Goal: Information Seeking & Learning: Learn about a topic

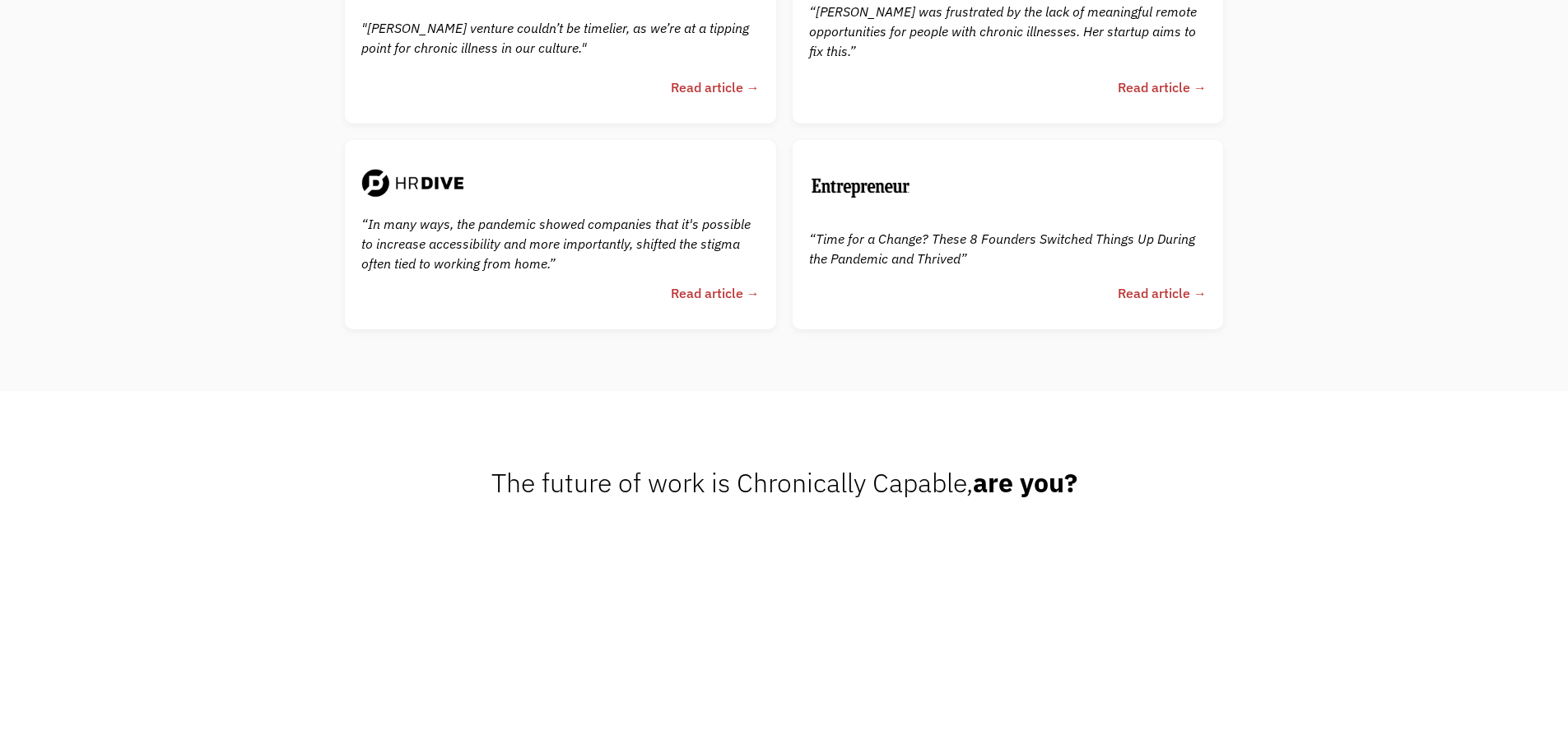
scroll to position [3951, 0]
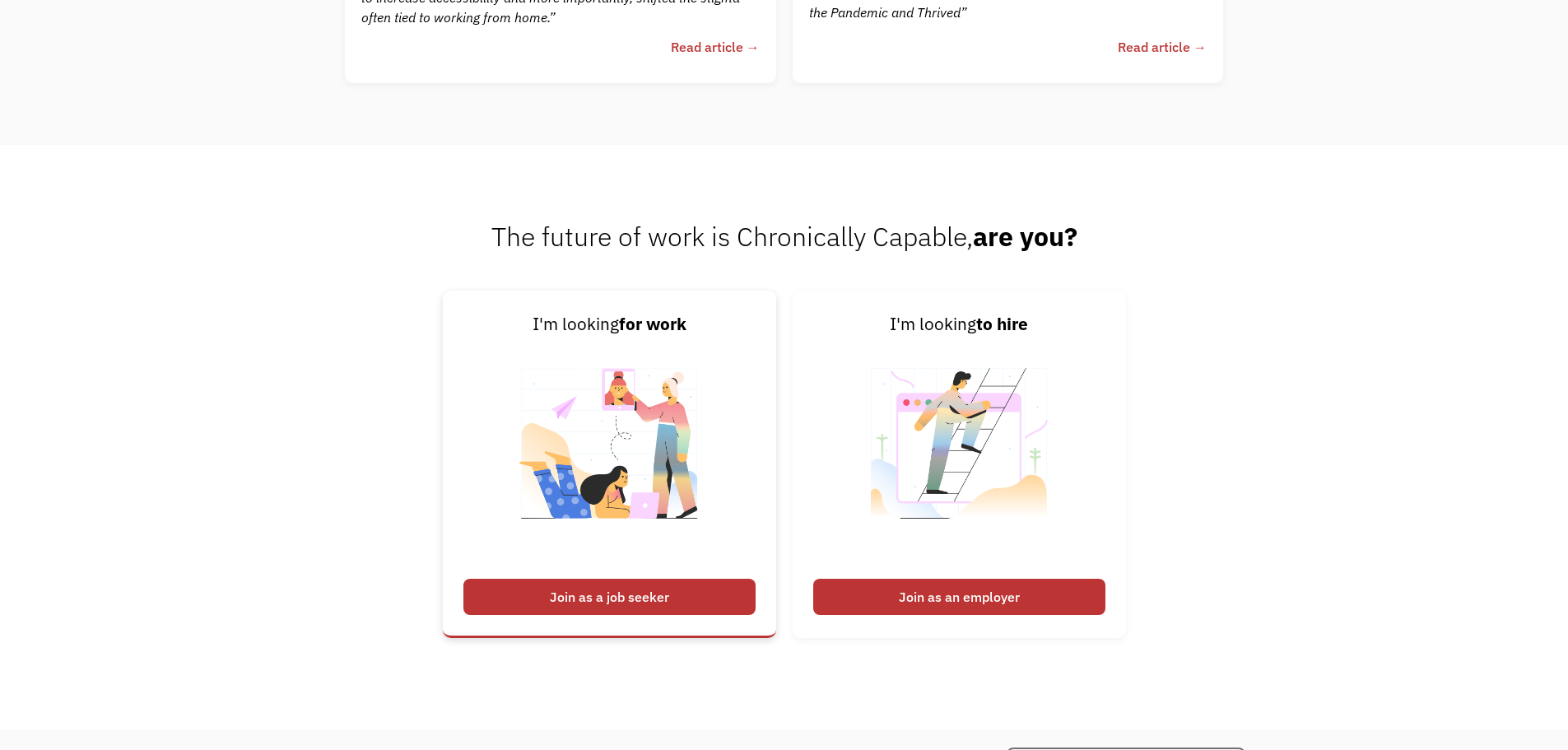
click at [600, 607] on div "Join as a job seeker" at bounding box center [609, 597] width 292 height 36
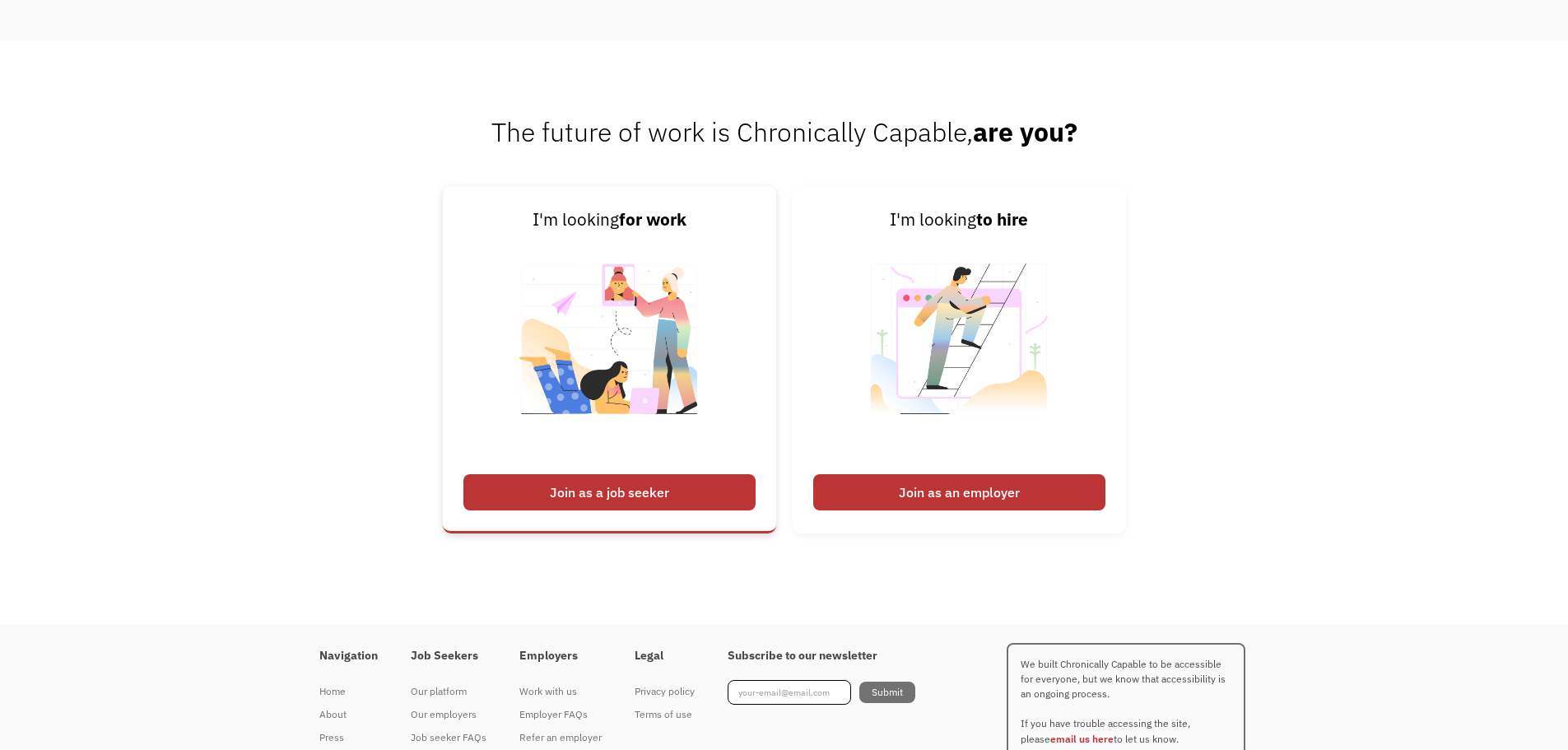
scroll to position [4130, 0]
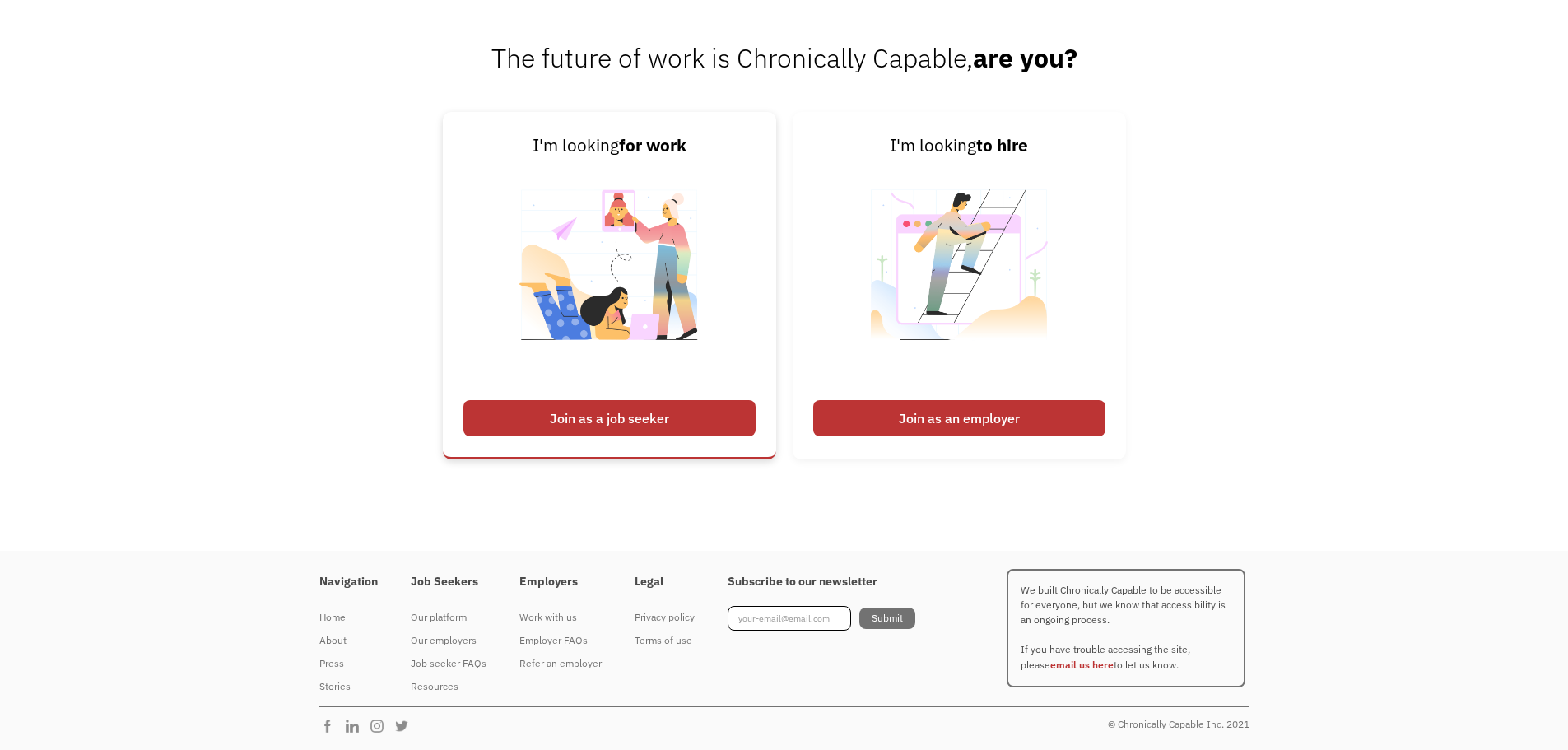
click at [671, 420] on div "Join as a job seeker" at bounding box center [609, 419] width 292 height 36
click at [647, 256] on img at bounding box center [609, 275] width 205 height 233
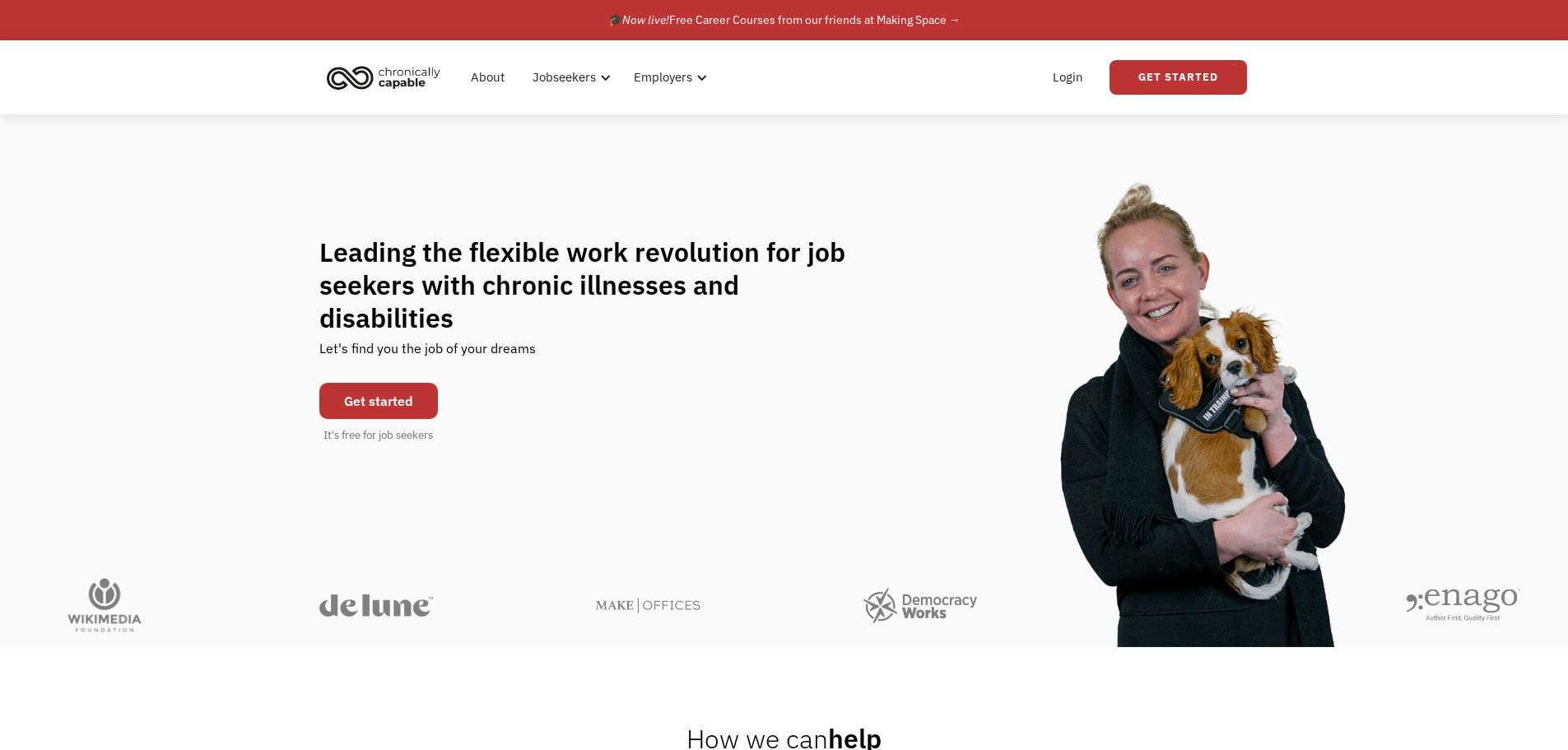
scroll to position [0, 0]
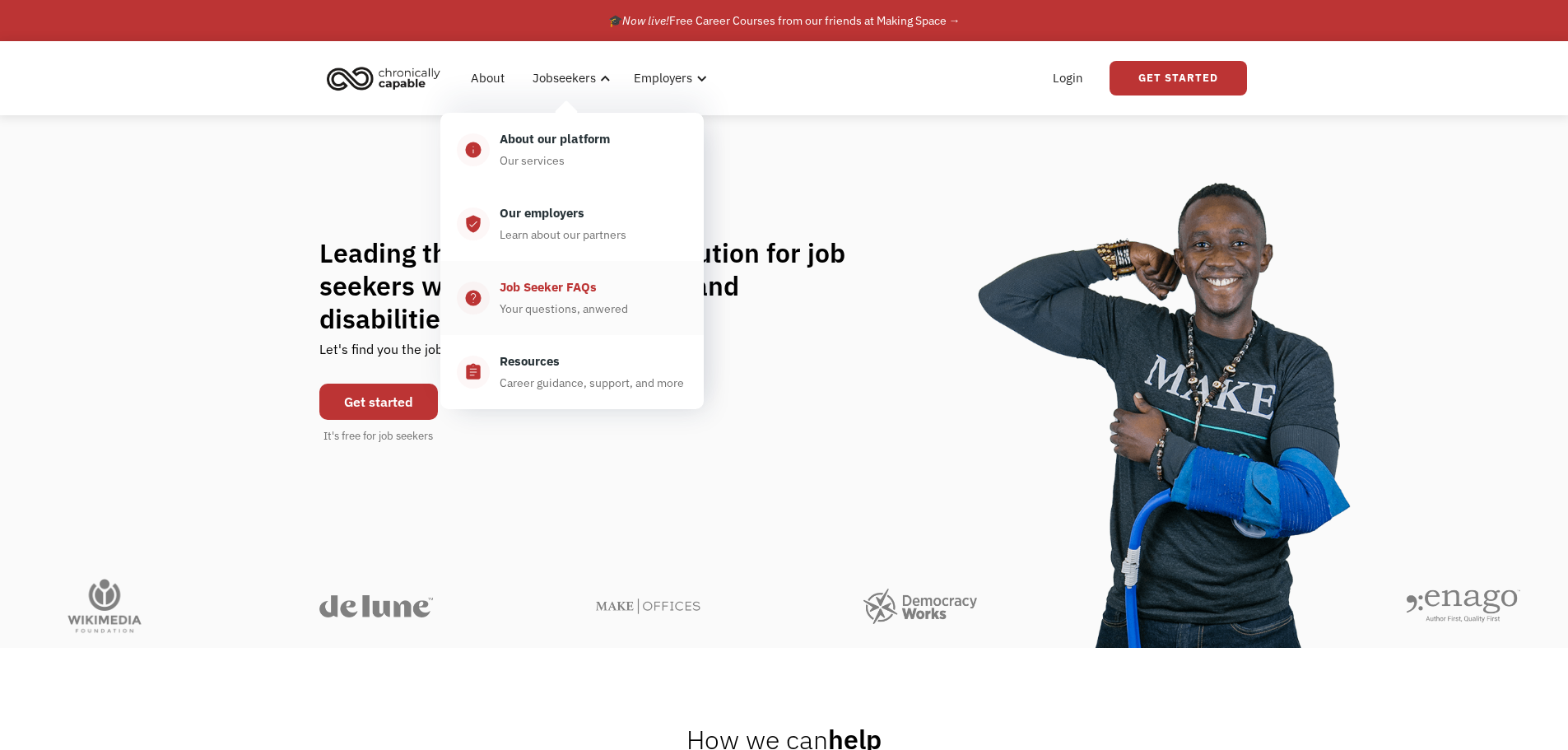
click at [587, 291] on div "Job Seeker FAQs" at bounding box center [548, 287] width 97 height 20
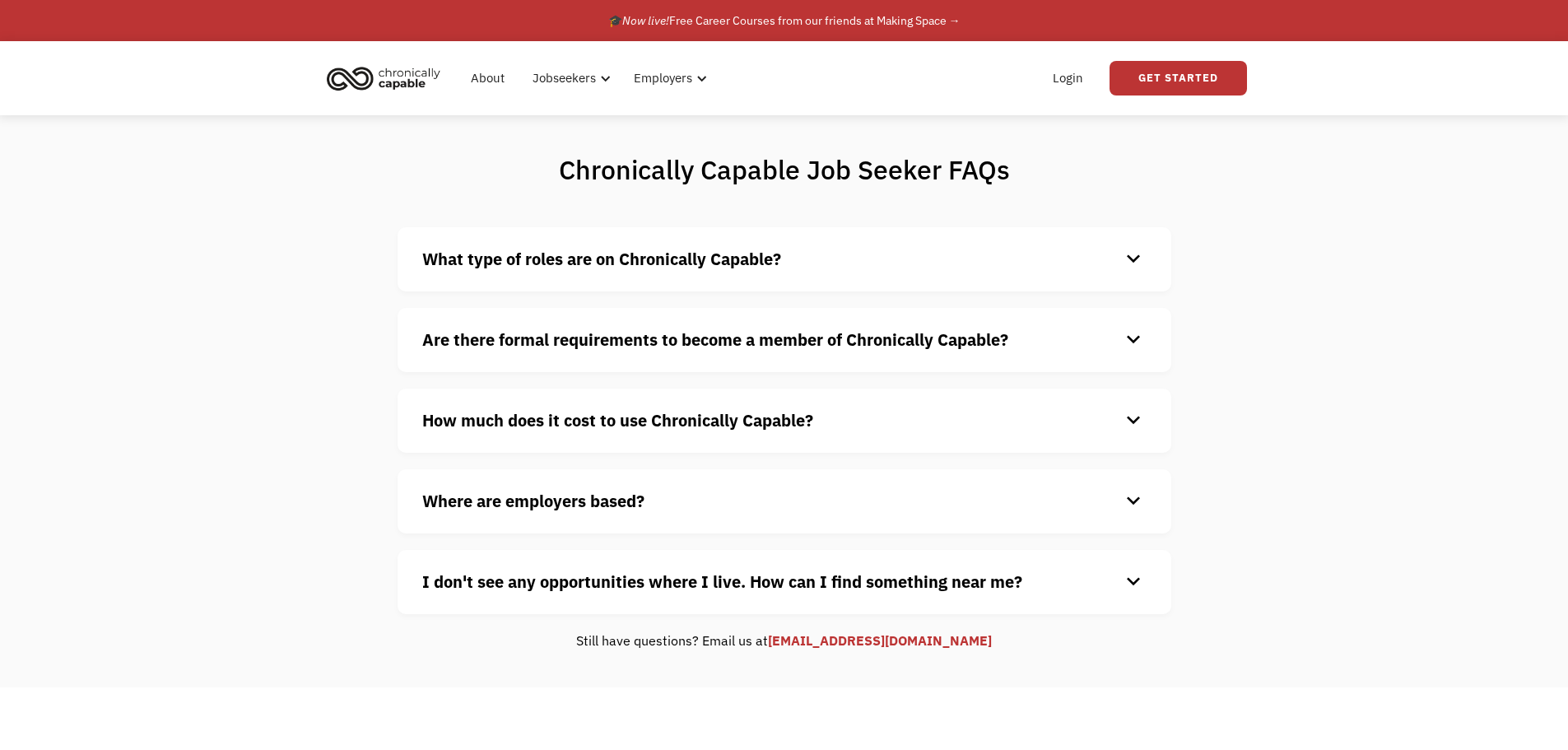
click at [580, 265] on strong "What type of roles are on Chronically Capable?" at bounding box center [602, 259] width 359 height 22
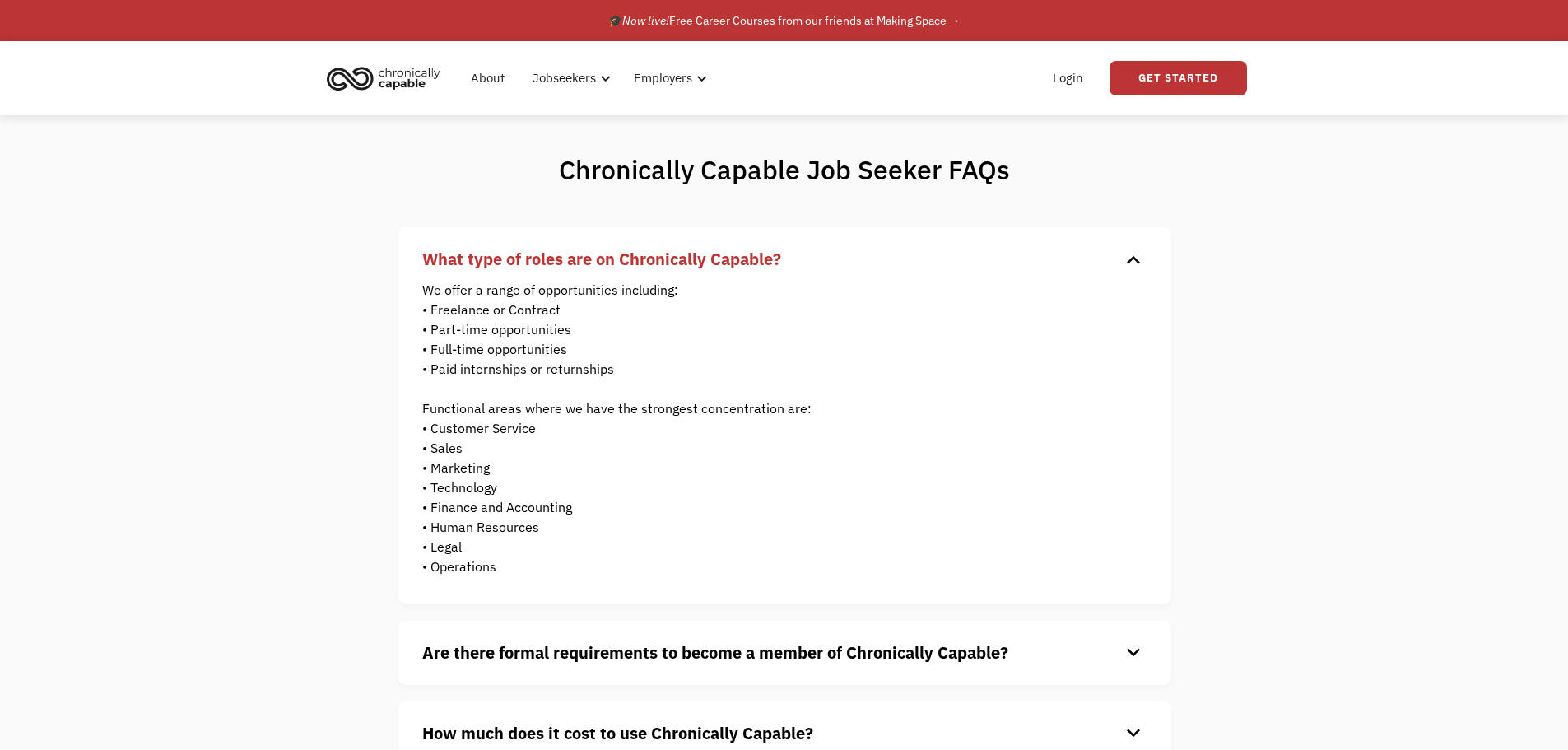
click at [580, 265] on strong "What type of roles are on Chronically Capable?" at bounding box center [602, 259] width 359 height 22
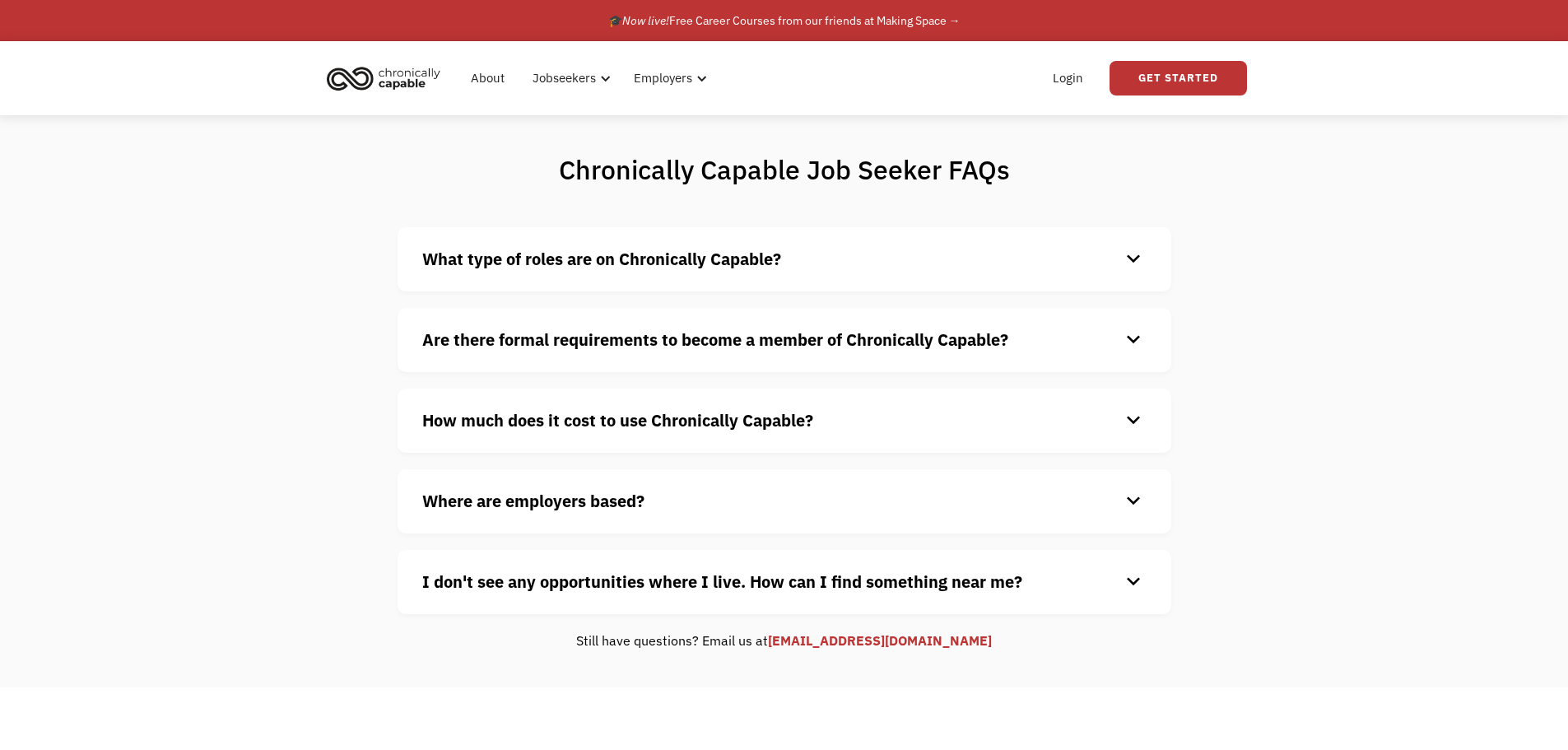
click at [590, 330] on strong "Are there formal requirements to become a member of Chronically Capable?" at bounding box center [716, 339] width 586 height 22
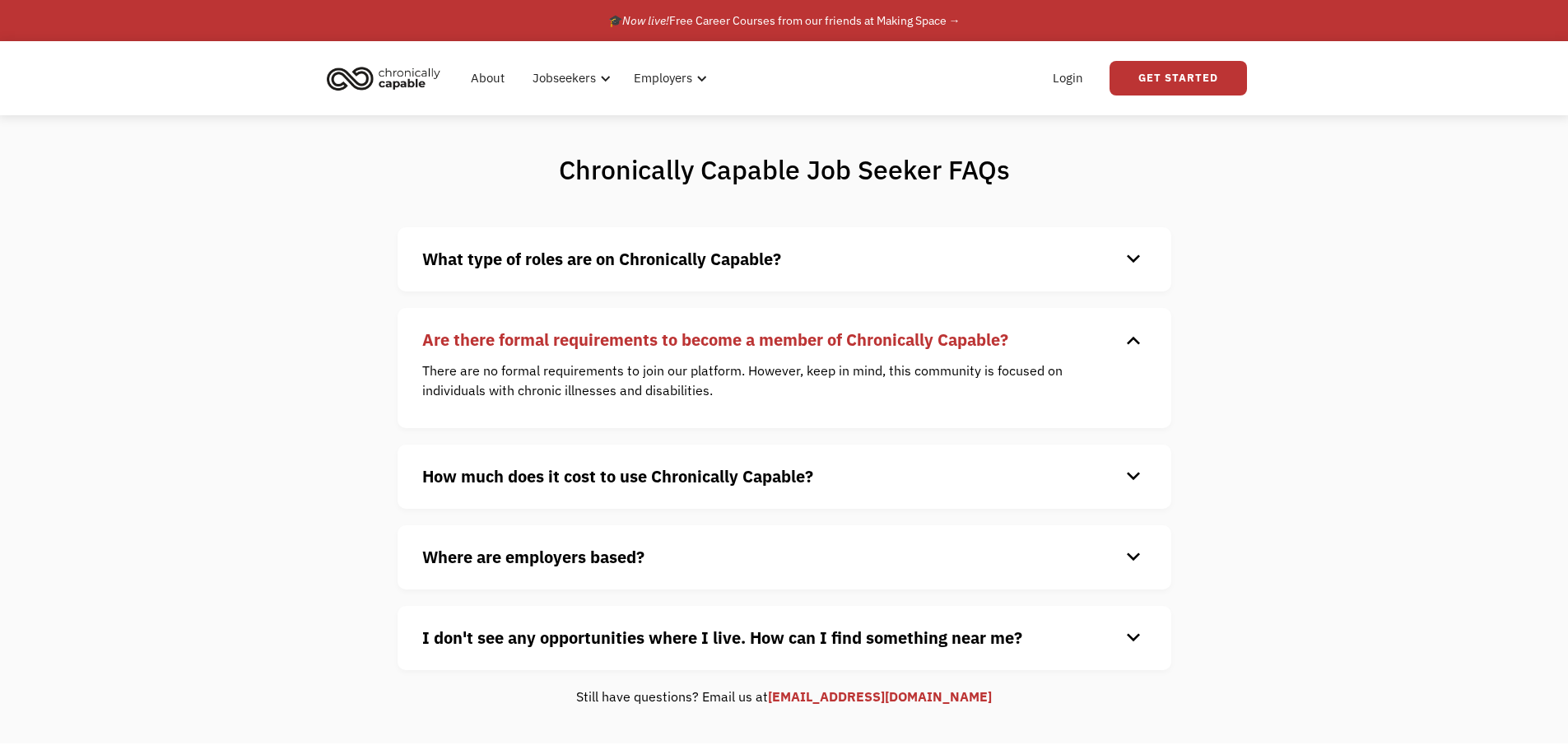
click at [590, 330] on strong "Are there formal requirements to become a member of Chronically Capable?" at bounding box center [716, 339] width 586 height 22
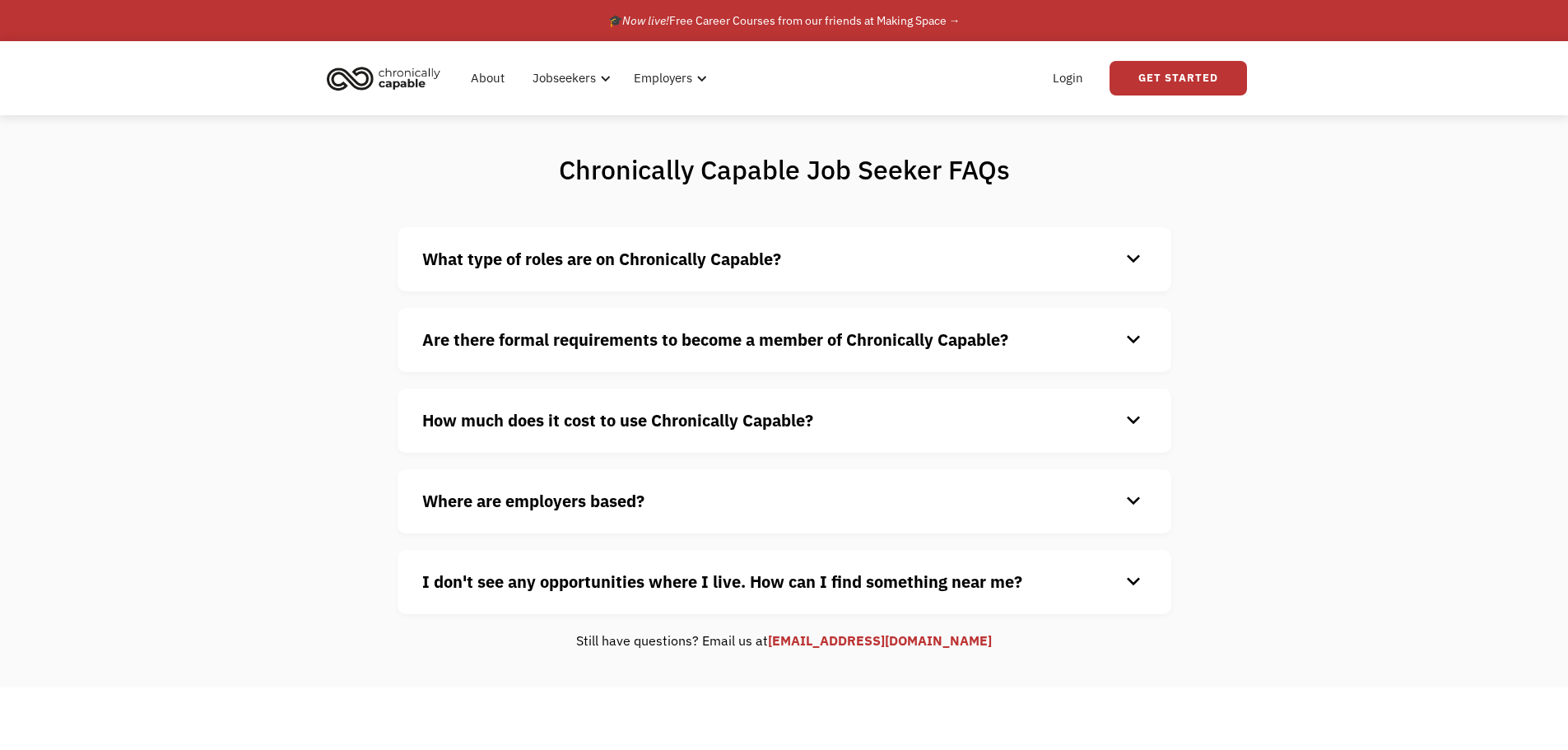
click at [603, 416] on strong "How much does it cost to use Chronically Capable?" at bounding box center [618, 420] width 391 height 22
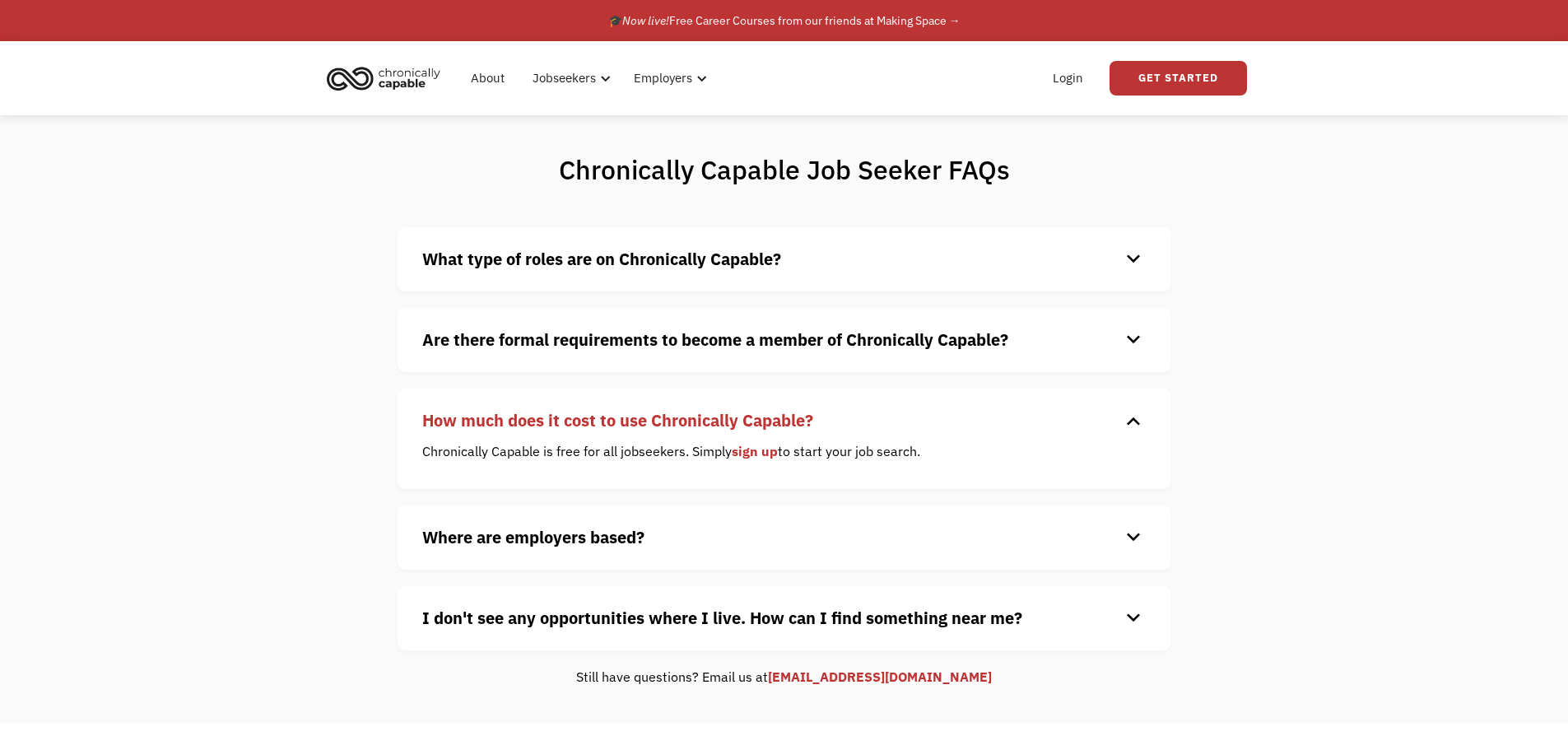
click at [603, 416] on strong "How much does it cost to use Chronically Capable?" at bounding box center [618, 420] width 391 height 22
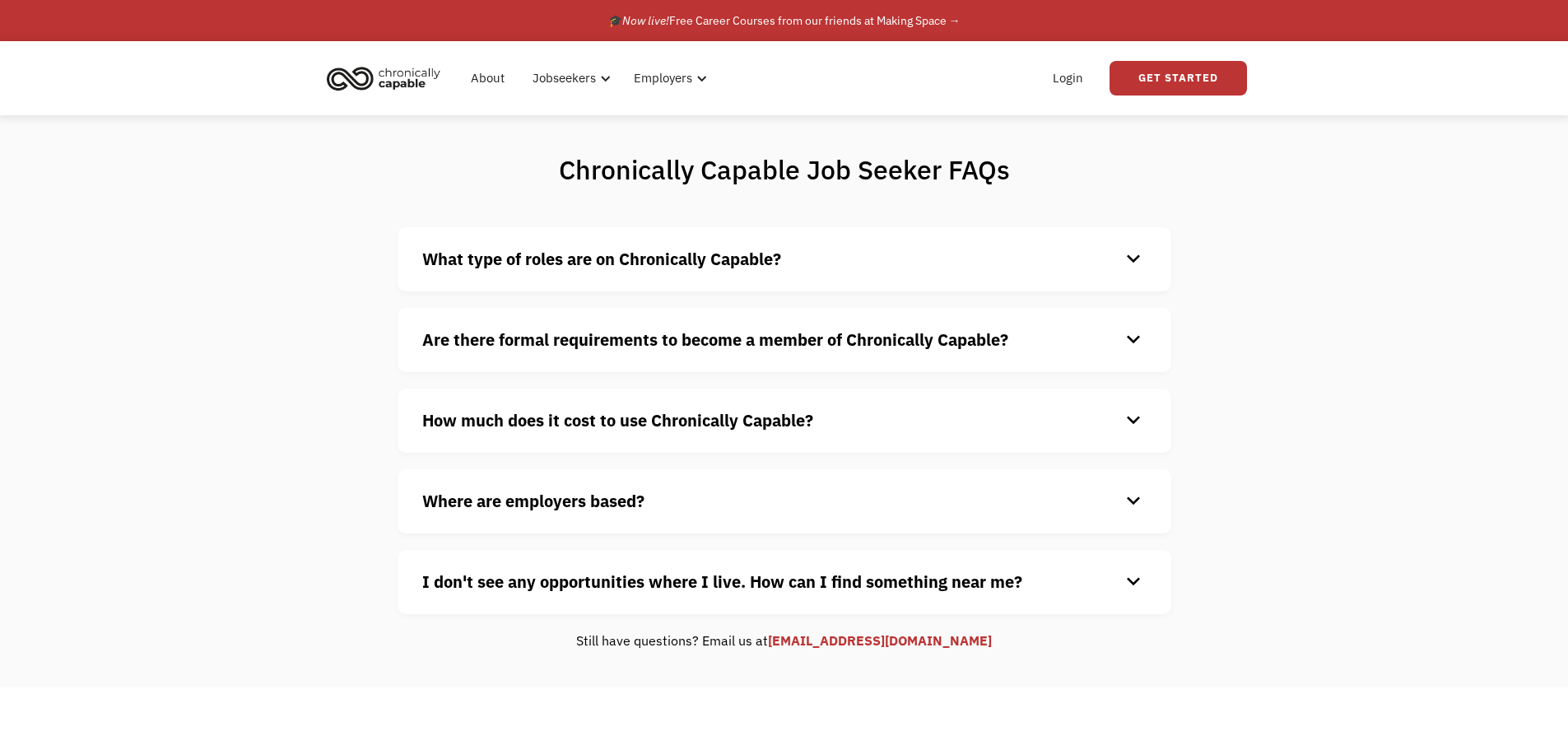
click at [614, 517] on div "Where are employers based? keyboard_arrow_down Our customers are based all over…" at bounding box center [784, 501] width 774 height 64
click at [625, 510] on strong "Where are employers based?" at bounding box center [534, 500] width 222 height 22
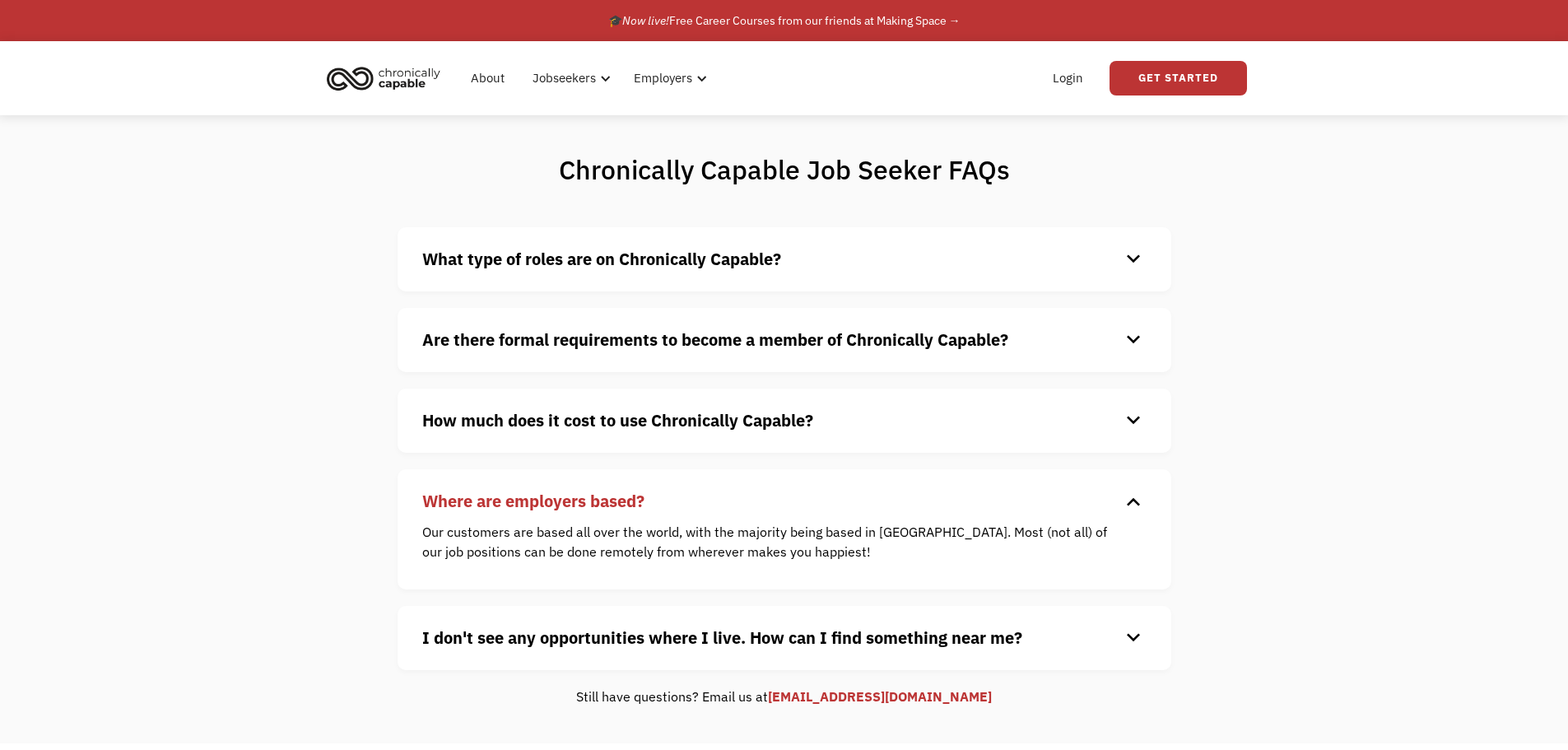
click at [681, 503] on h4 "Where are employers based?" at bounding box center [771, 501] width 698 height 25
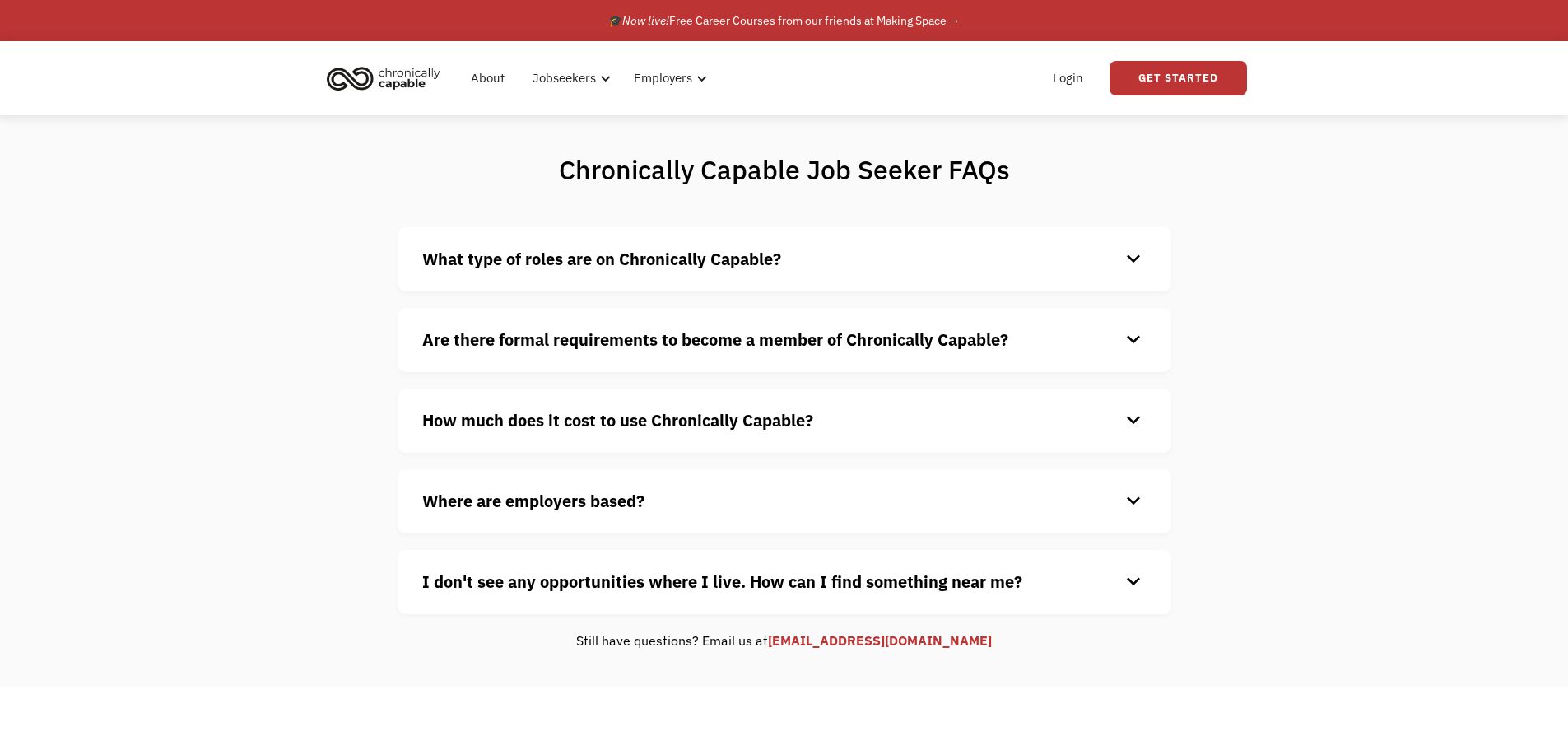
click at [683, 579] on strong "I don't see any opportunities where I live. How can I find something near me?" at bounding box center [722, 581] width 601 height 22
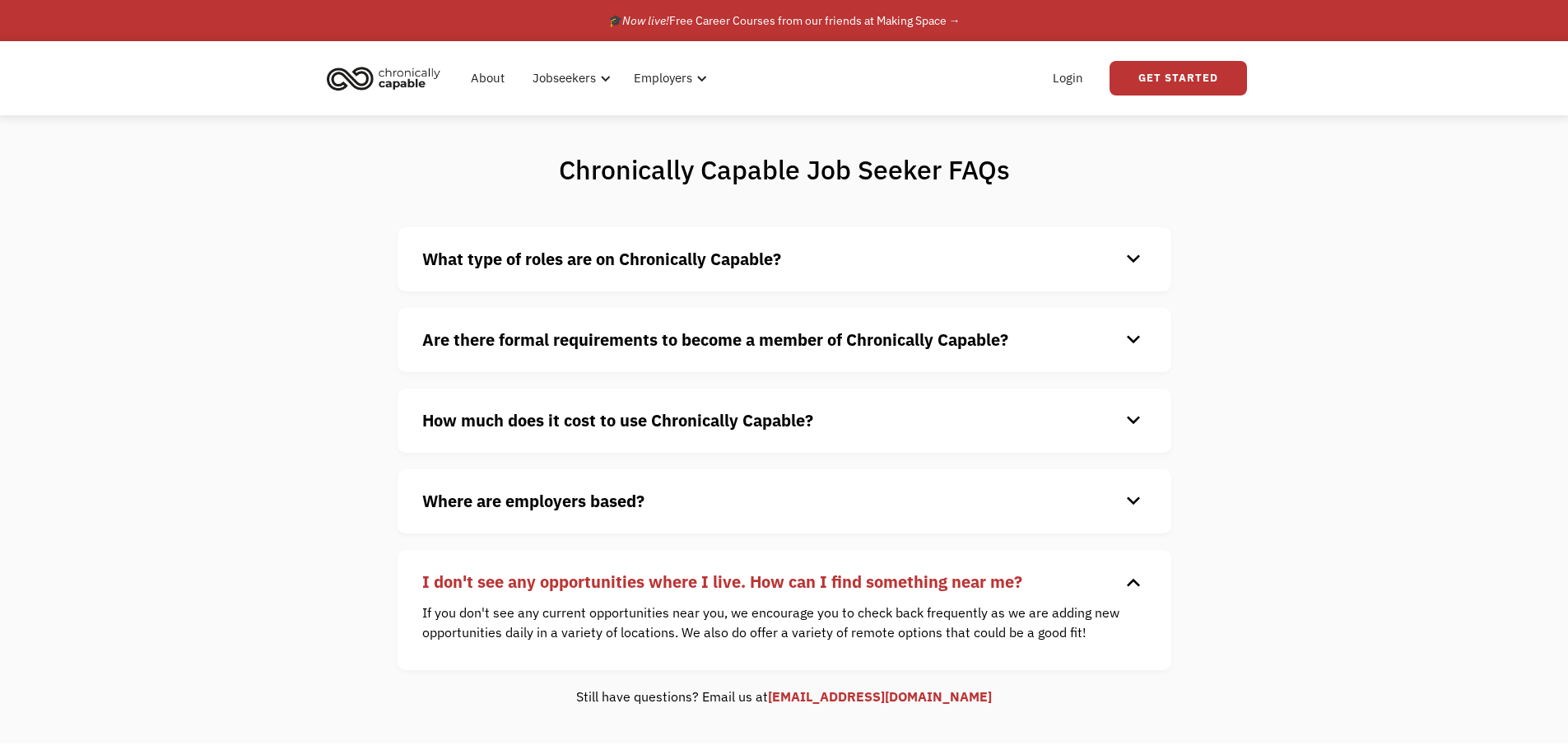
click at [682, 579] on strong "I don't see any opportunities where I live. How can I find something near me?" at bounding box center [722, 581] width 601 height 22
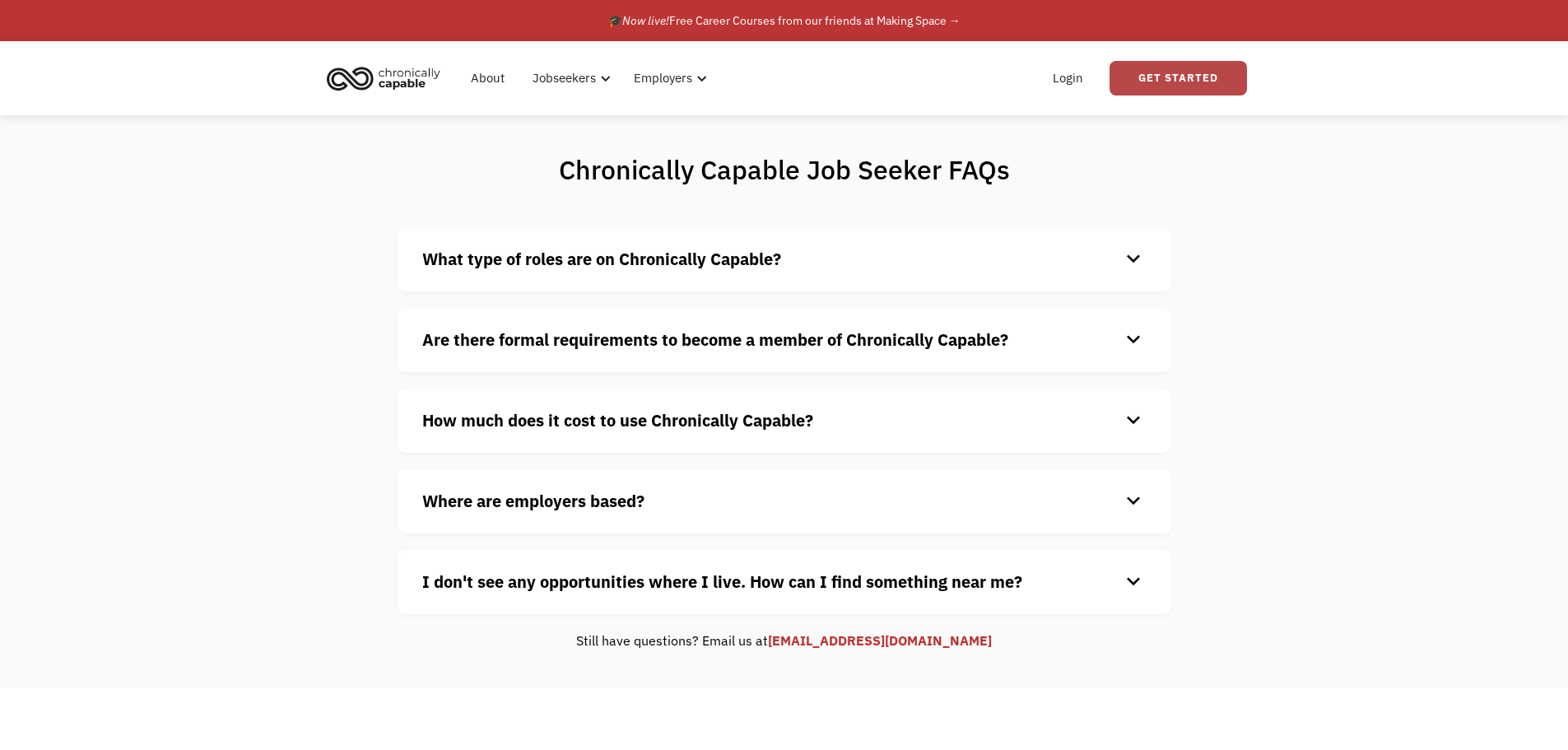
click at [1130, 75] on link "Get Started" at bounding box center [1178, 79] width 138 height 34
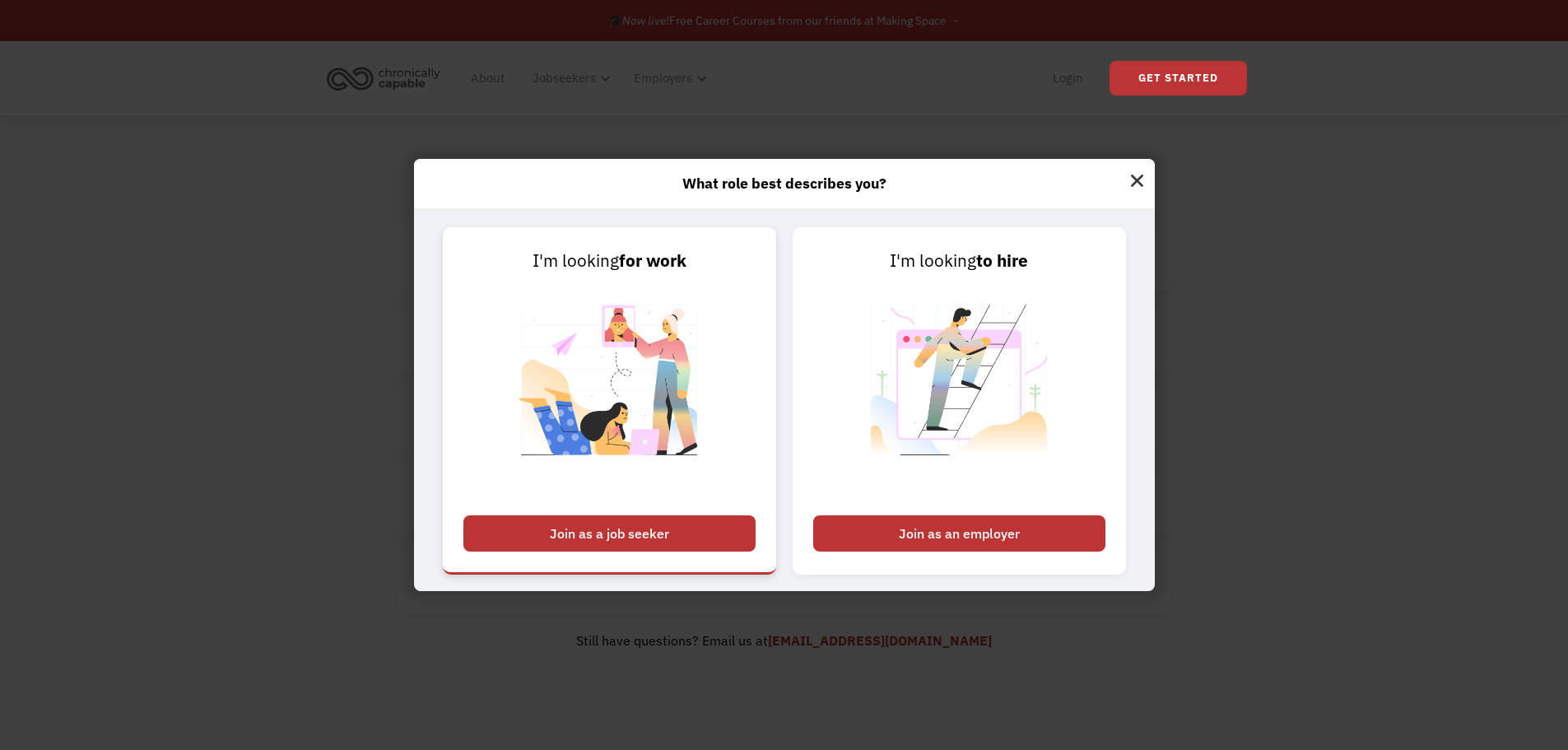
click at [588, 548] on div "Join as a job seeker" at bounding box center [609, 534] width 292 height 36
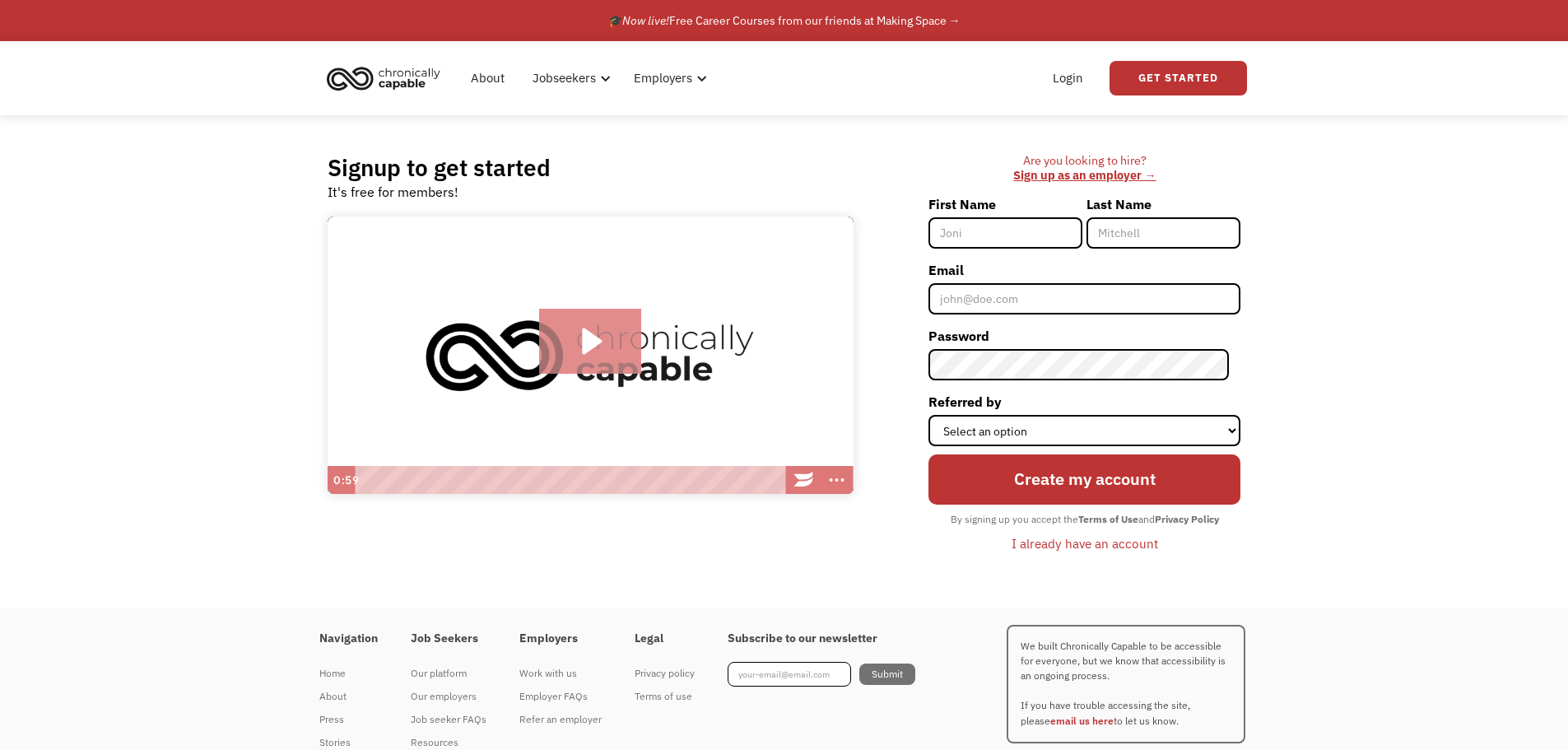
click at [619, 334] on icon "Play Video: Introducing Chronically Capable" at bounding box center [590, 341] width 102 height 66
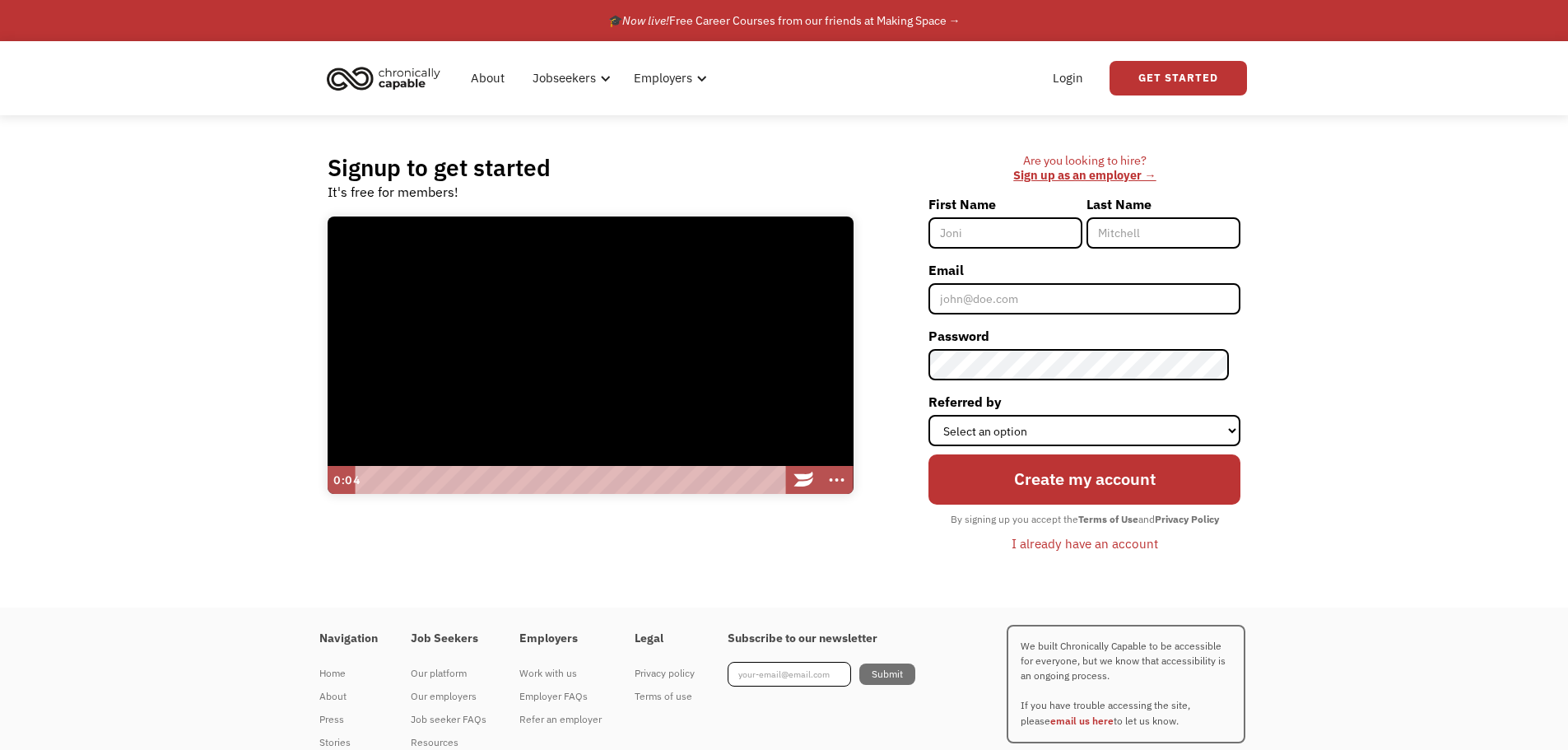
click at [732, 389] on div at bounding box center [590, 355] width 526 height 278
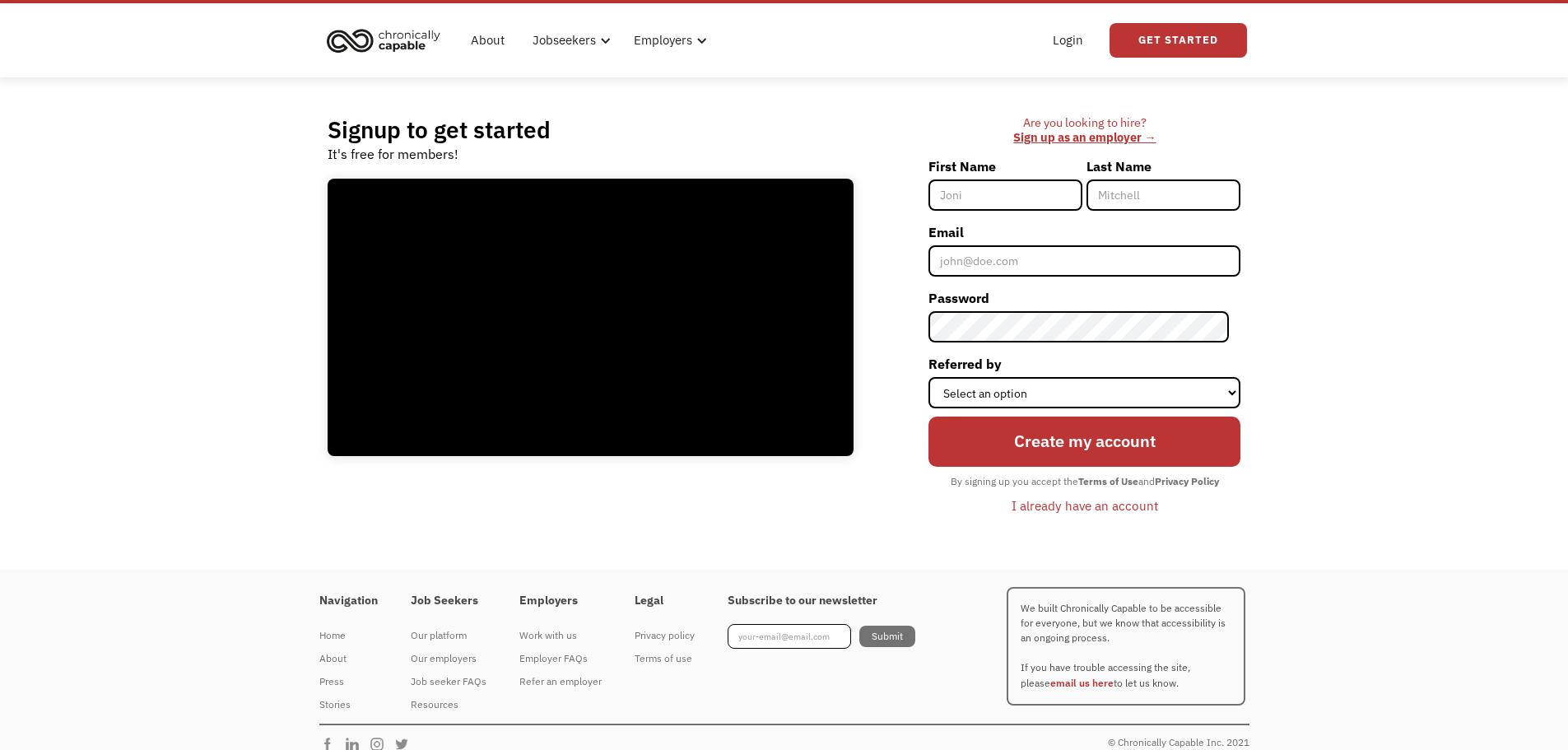
scroll to position [56, 0]
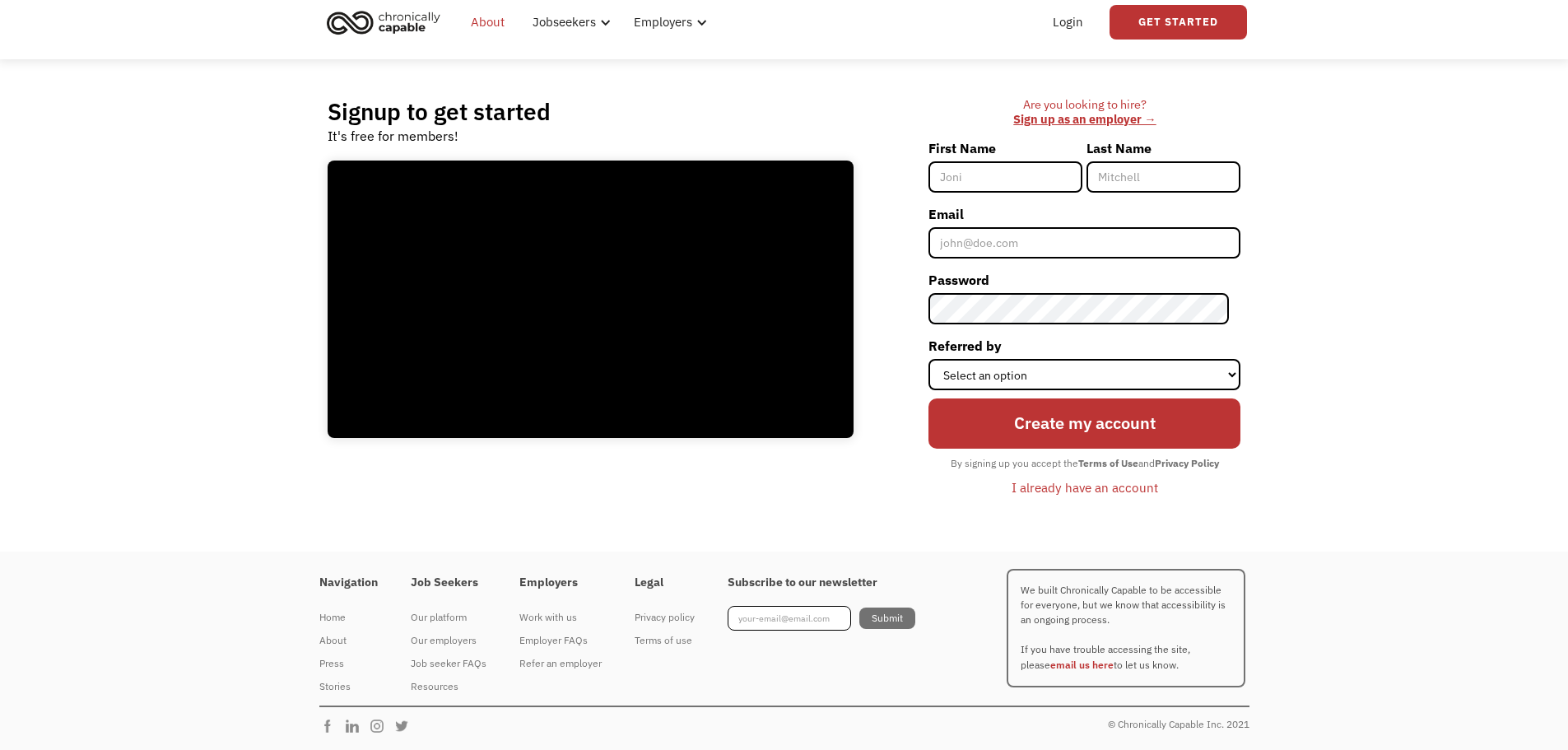
click at [485, 30] on link "About" at bounding box center [488, 22] width 54 height 53
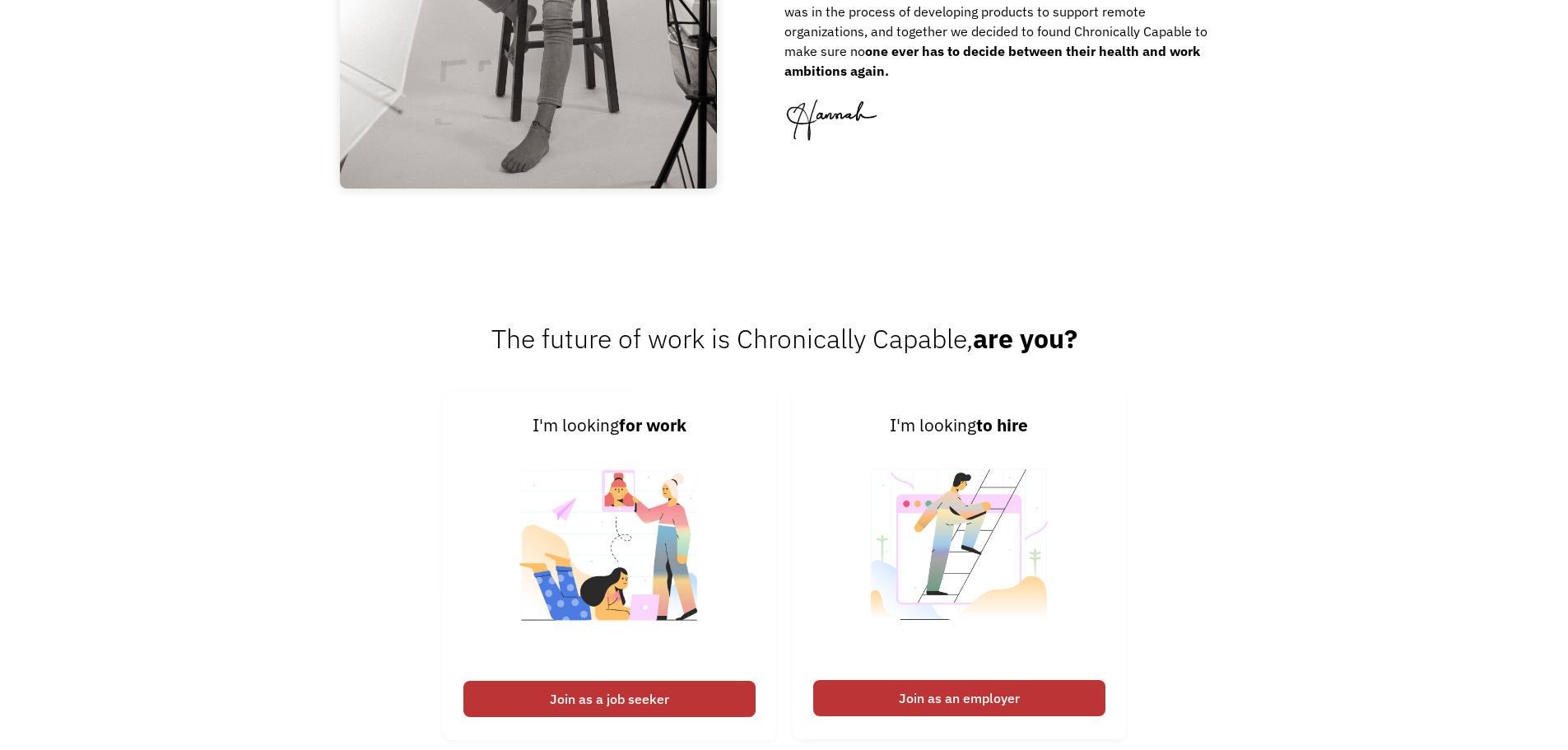
scroll to position [2572, 0]
